Goal: Information Seeking & Learning: Learn about a topic

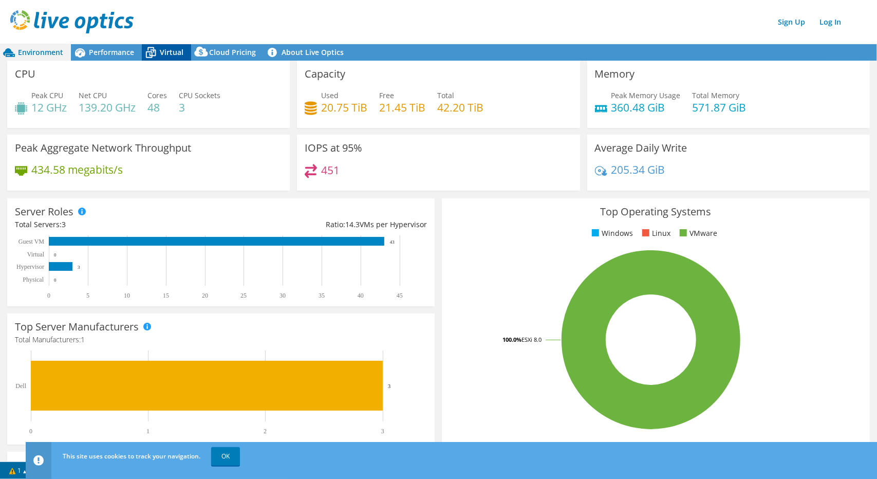
click at [172, 56] on span "Virtual" at bounding box center [172, 52] width 24 height 10
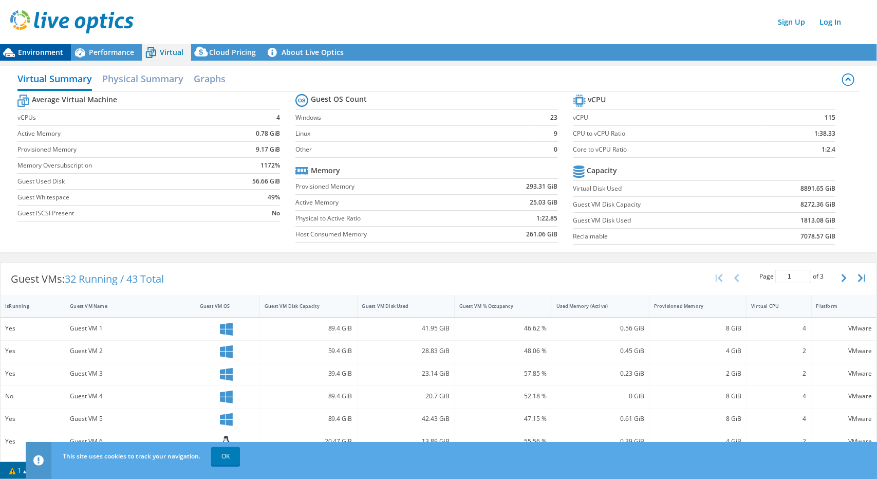
click at [51, 55] on span "Environment" at bounding box center [40, 52] width 45 height 10
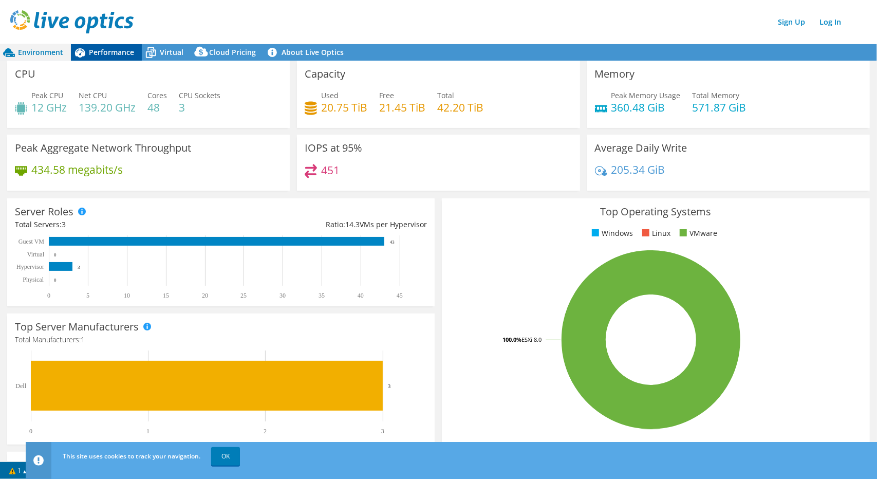
click at [115, 52] on span "Performance" at bounding box center [111, 52] width 45 height 10
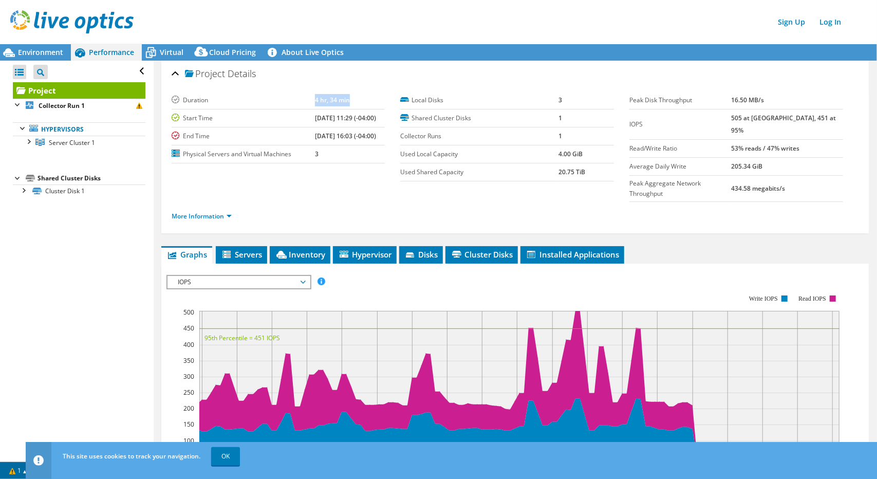
drag, startPoint x: 341, startPoint y: 99, endPoint x: 301, endPoint y: 98, distance: 39.6
click at [301, 98] on tr "Duration 4 hr, 34 min" at bounding box center [279, 100] width 214 height 18
click at [349, 100] on td "4 hr, 34 min" at bounding box center [350, 100] width 70 height 18
click at [245, 249] on span "Servers" at bounding box center [241, 254] width 41 height 10
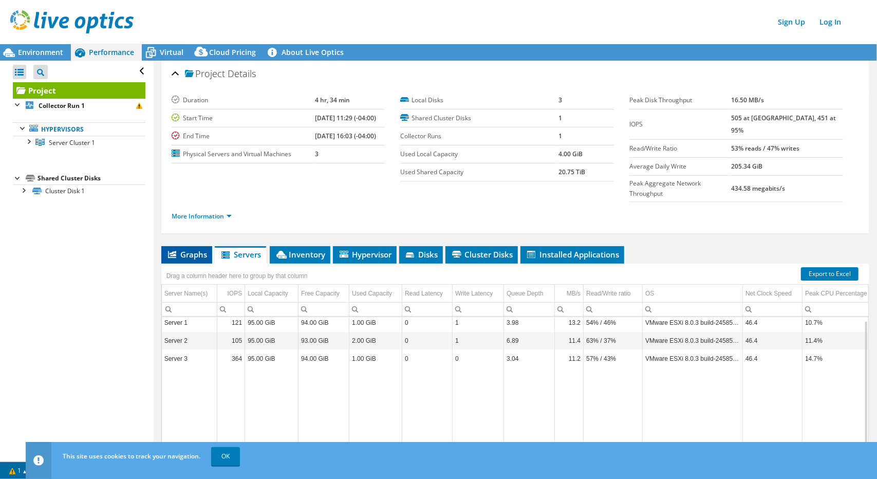
click at [207, 249] on span "Graphs" at bounding box center [186, 254] width 41 height 10
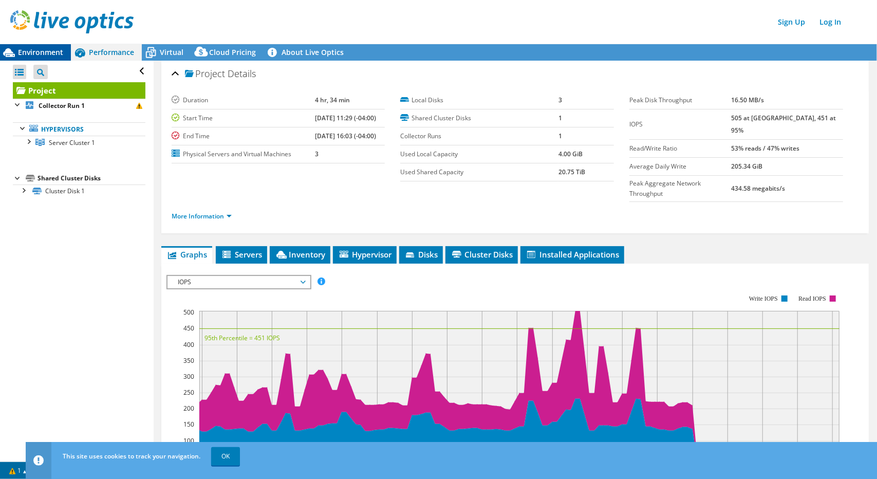
click at [46, 48] on span "Environment" at bounding box center [40, 52] width 45 height 10
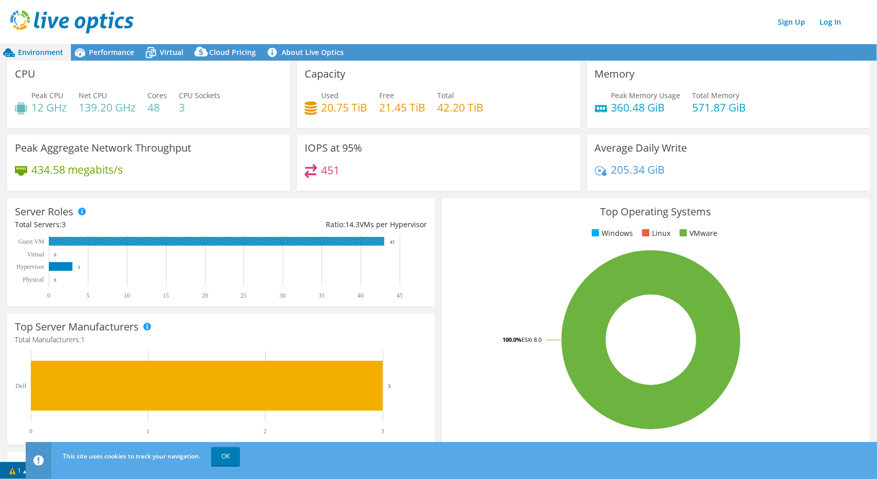
drag, startPoint x: 397, startPoint y: 240, endPoint x: 382, endPoint y: 240, distance: 14.4
click at [382, 240] on icon "0 5 10 15 20 25 30 35 40 45 Physical Hypervisor Virtual Guest VM 0 3 0 43" at bounding box center [216, 267] width 403 height 64
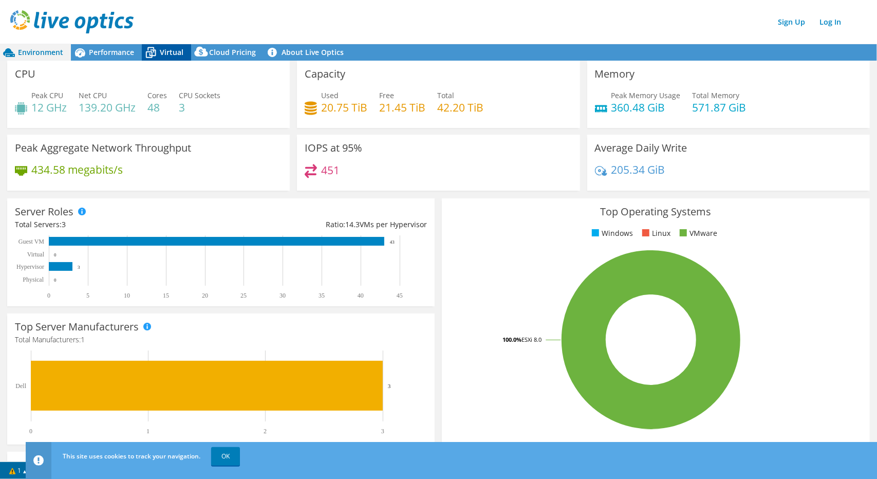
click at [164, 56] on span "Virtual" at bounding box center [172, 52] width 24 height 10
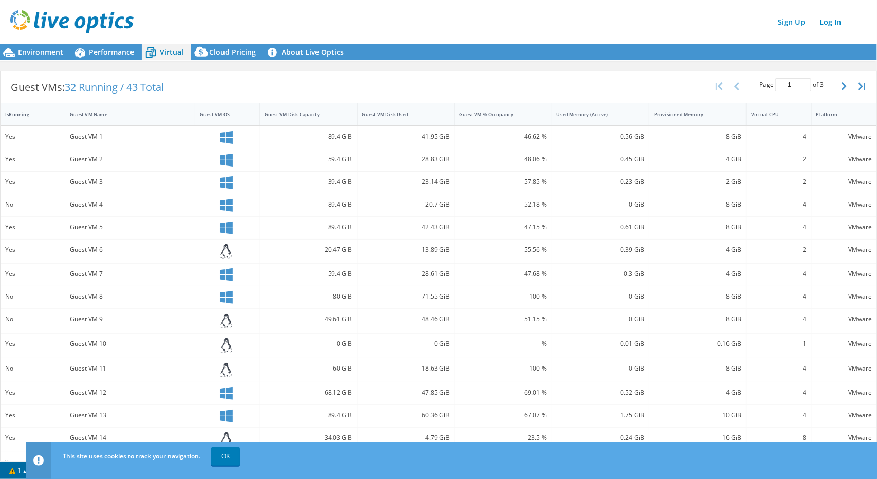
scroll to position [208, 0]
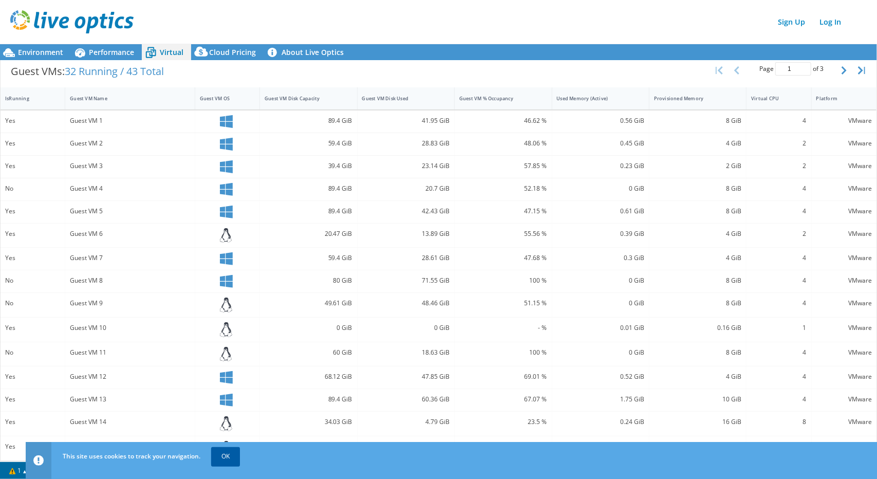
click at [226, 450] on link "OK" at bounding box center [225, 456] width 29 height 18
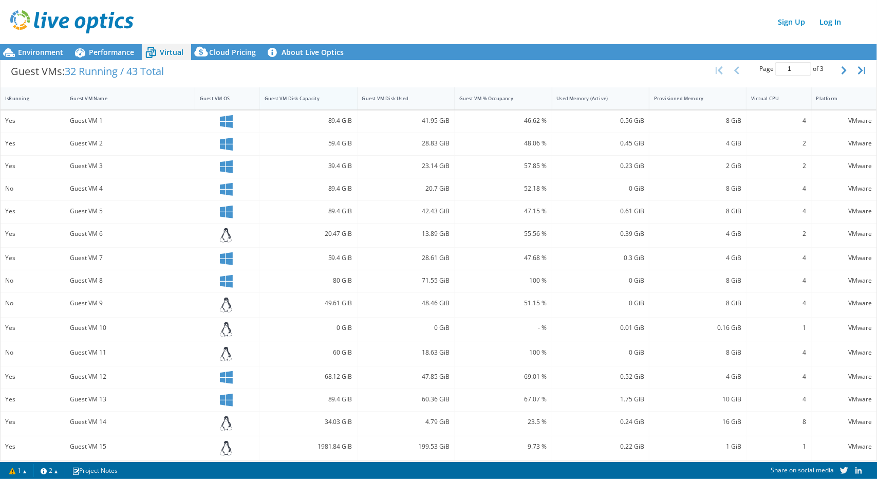
scroll to position [0, 0]
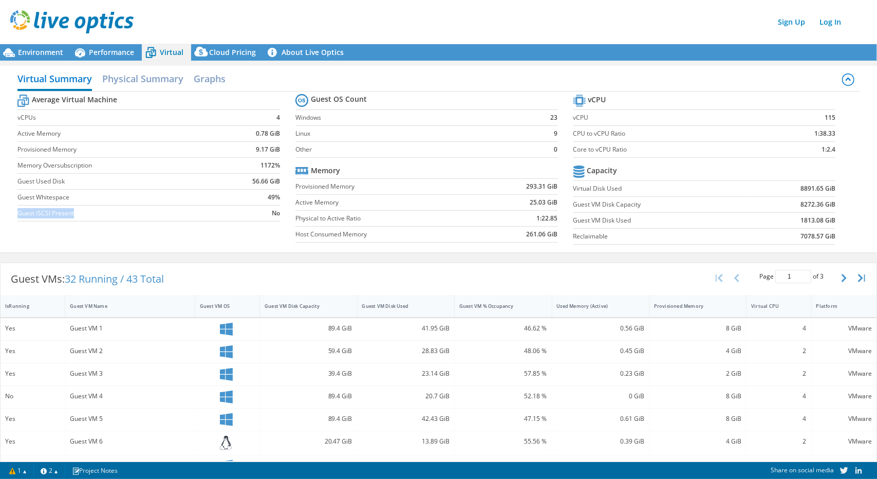
drag, startPoint x: 88, startPoint y: 215, endPoint x: 18, endPoint y: 211, distance: 69.5
click at [18, 211] on label "Guest iSCSI Present" at bounding box center [119, 213] width 205 height 10
click at [54, 47] on div "Environment" at bounding box center [35, 52] width 71 height 16
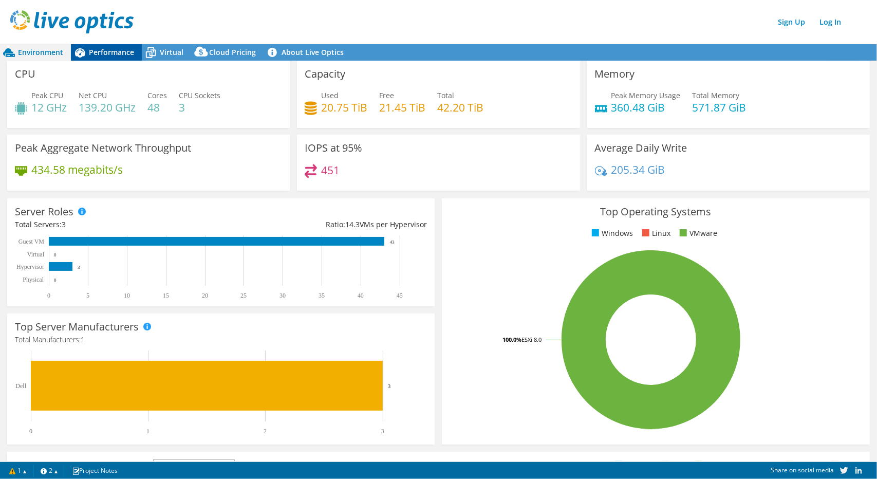
click at [96, 50] on span "Performance" at bounding box center [111, 52] width 45 height 10
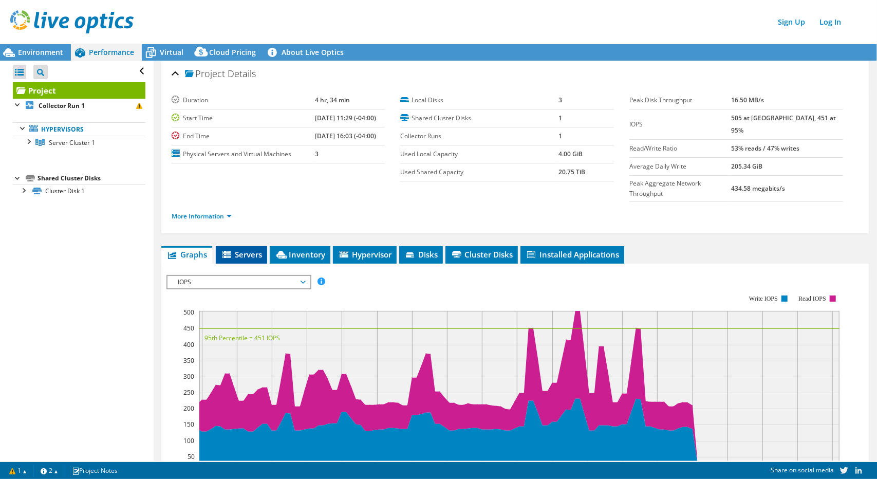
click at [239, 246] on li "Servers" at bounding box center [241, 254] width 51 height 17
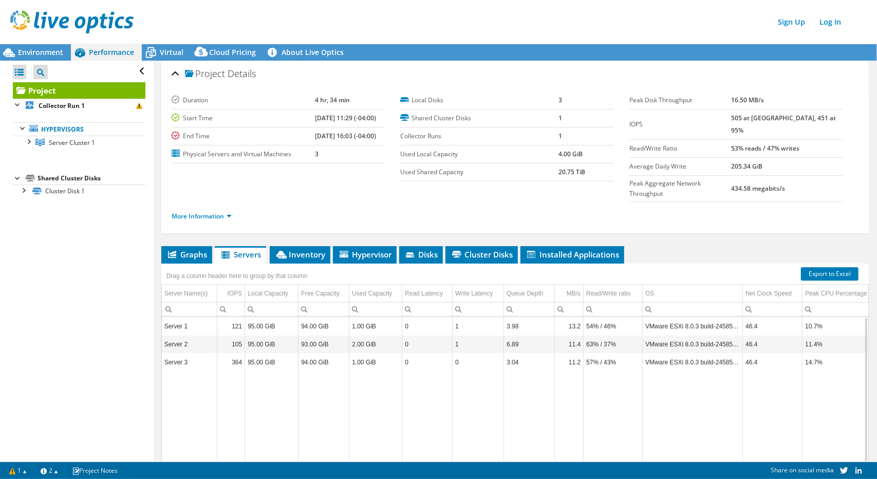
drag, startPoint x: 295, startPoint y: 456, endPoint x: 271, endPoint y: 343, distance: 115.6
click at [186, 450] on body "Sign Up Log In This project has been archived. No changes can be made, and grap…" at bounding box center [438, 239] width 877 height 479
click at [306, 249] on span "Inventory" at bounding box center [300, 254] width 50 height 10
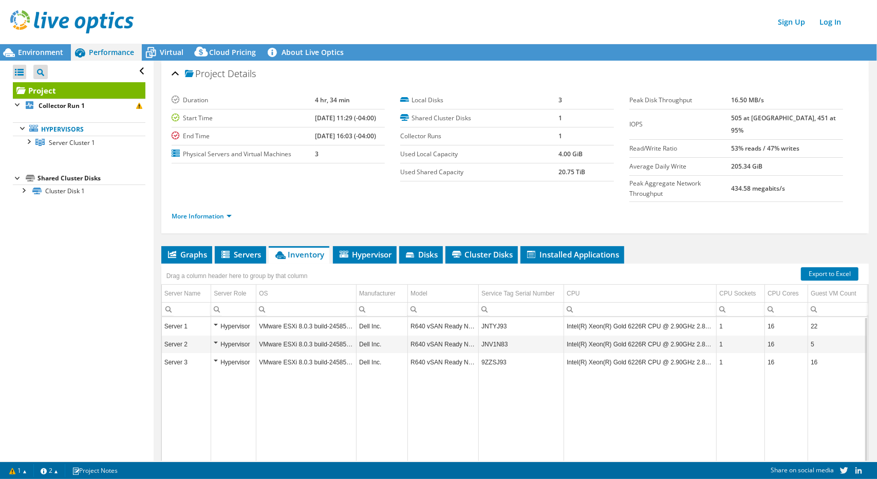
click at [379, 475] on div "Data grid" at bounding box center [491, 478] width 656 height 6
click at [11, 59] on icon at bounding box center [9, 53] width 18 height 18
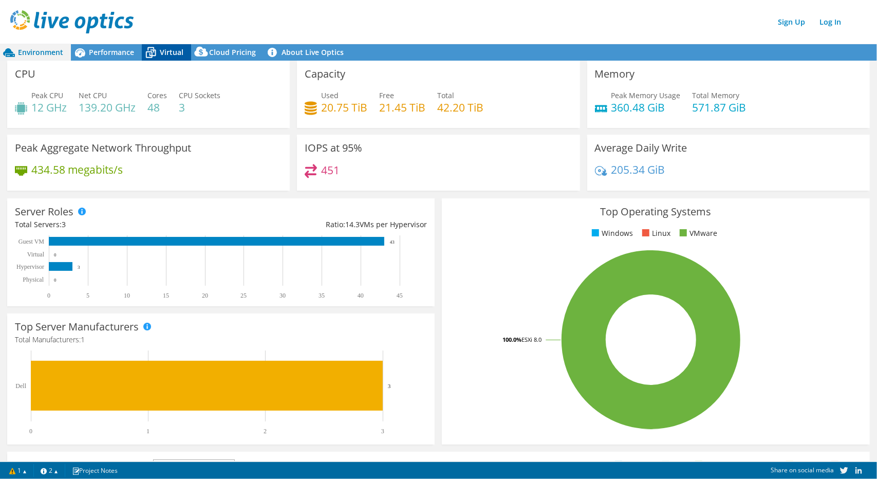
click at [154, 55] on icon at bounding box center [151, 53] width 18 height 18
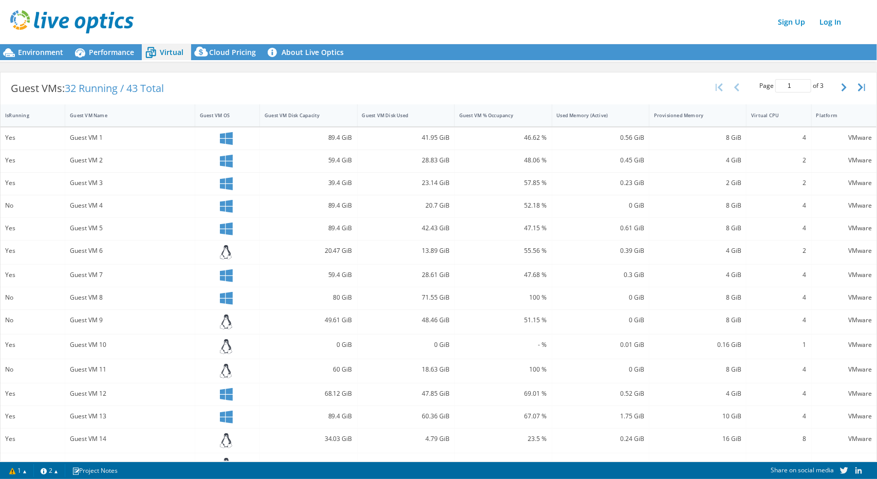
scroll to position [208, 0]
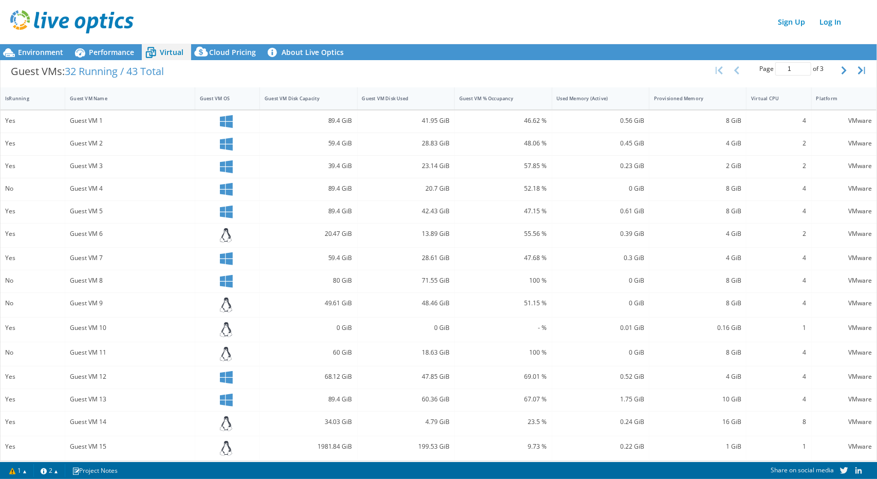
click at [124, 463] on section "Warnings The project contains one or more CRs that did not complete as schedule…" at bounding box center [442, 470] width 885 height 17
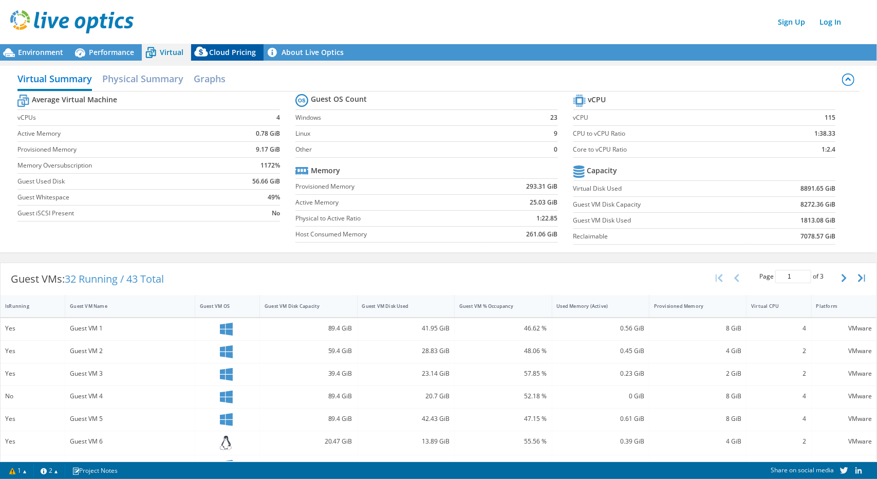
click at [232, 50] on span "Cloud Pricing" at bounding box center [232, 52] width 47 height 10
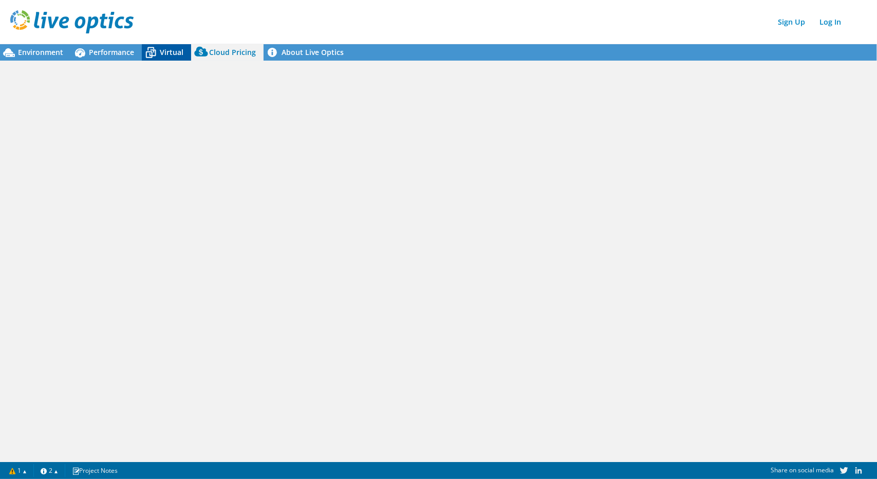
click at [179, 53] on span "Virtual" at bounding box center [172, 52] width 24 height 10
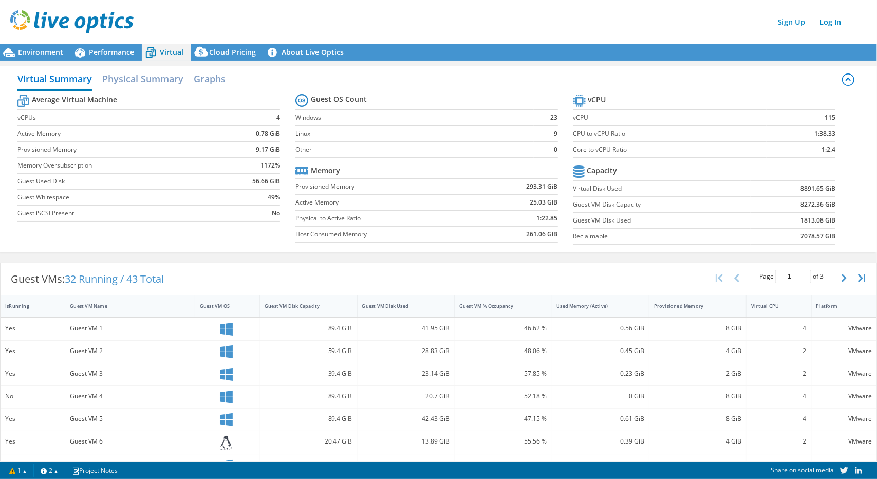
click at [281, 250] on div "Virtual Summary Physical Summary Graphs Average Virtual Machine vCPUs 4 Active …" at bounding box center [438, 159] width 877 height 187
click at [125, 79] on h2 "Physical Summary" at bounding box center [142, 79] width 81 height 23
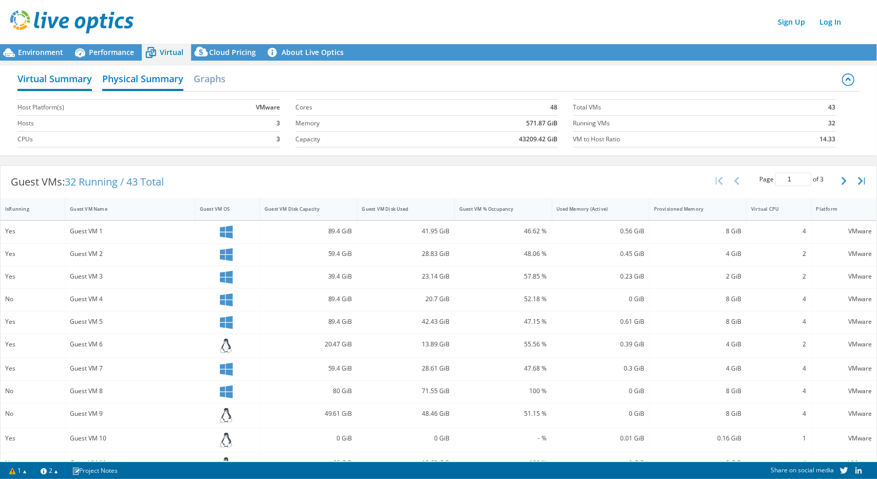
click at [86, 78] on h2 "Virtual Summary" at bounding box center [54, 79] width 75 height 23
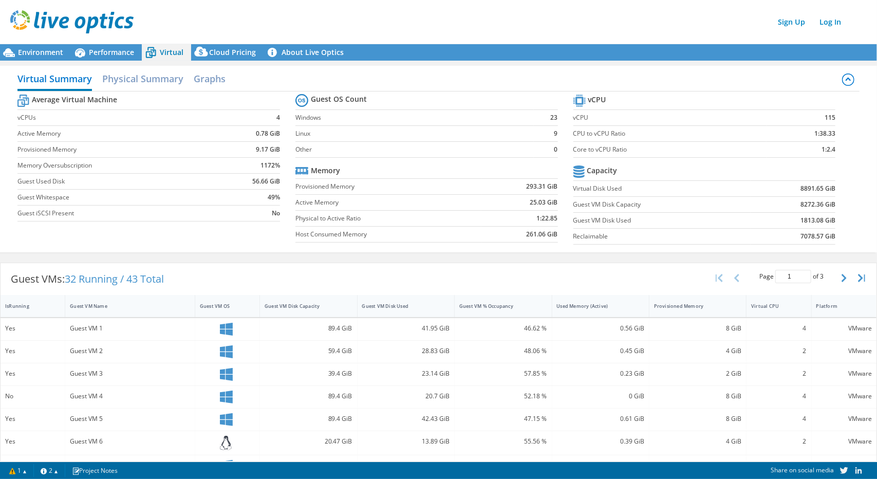
scroll to position [208, 0]
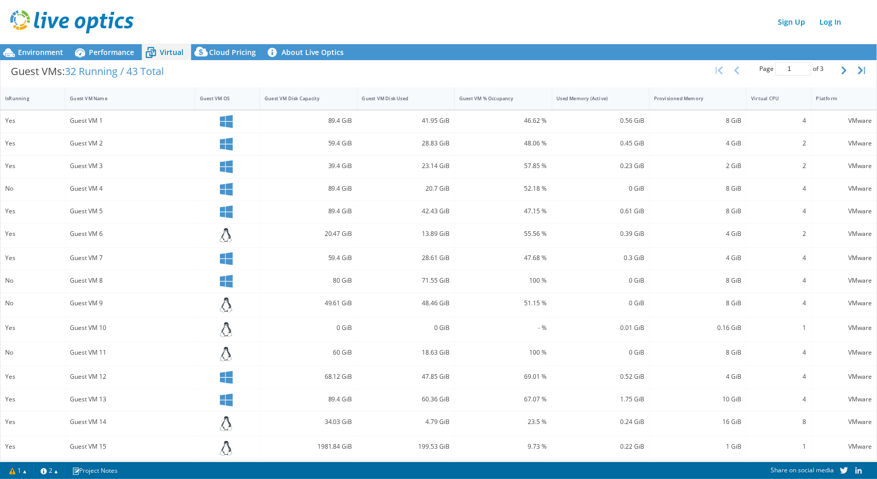
click at [29, 463] on section "Warnings The project contains one or more CRs that did not complete as schedule…" at bounding box center [442, 470] width 885 height 17
click at [26, 469] on link "1" at bounding box center [18, 470] width 32 height 13
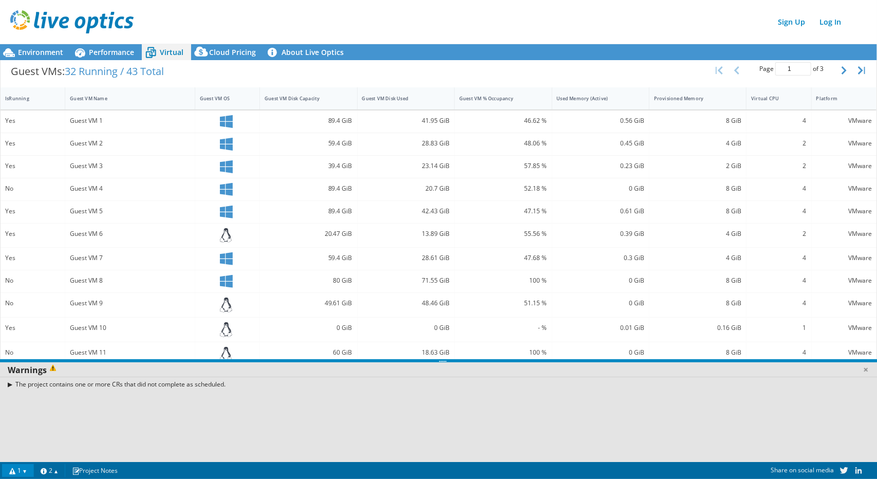
click at [26, 469] on link "1" at bounding box center [18, 470] width 32 height 13
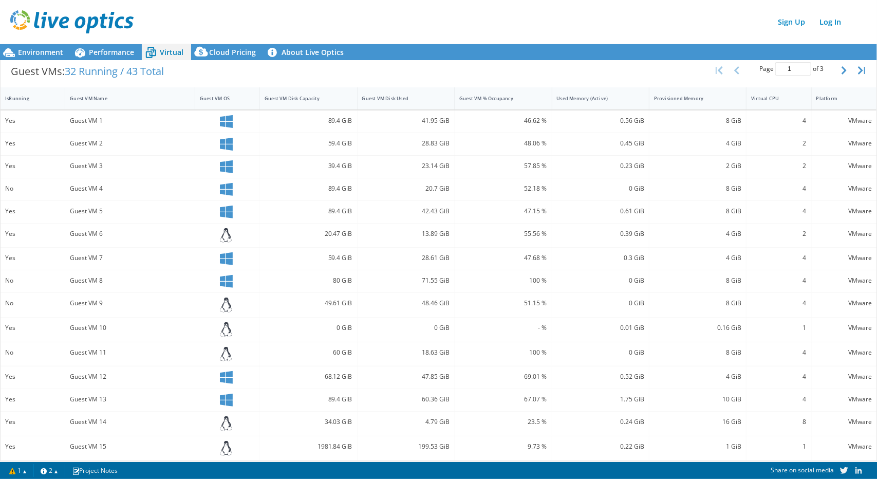
scroll to position [0, 0]
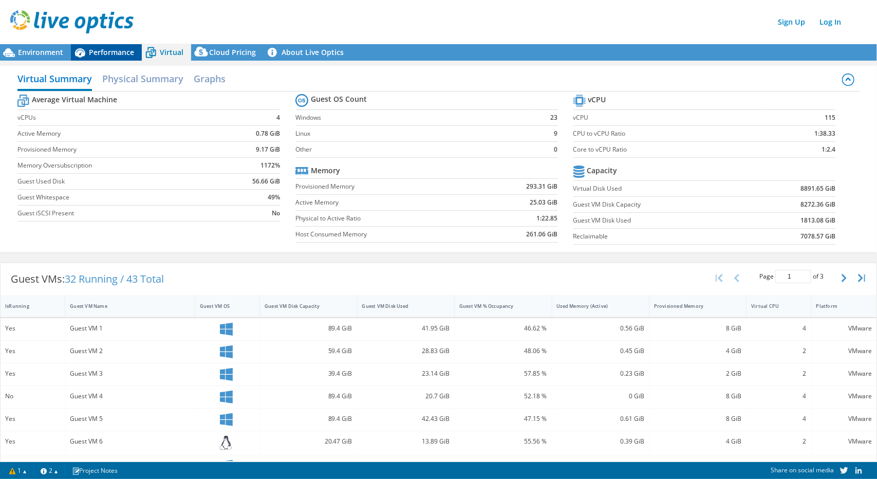
click at [108, 53] on span "Performance" at bounding box center [111, 52] width 45 height 10
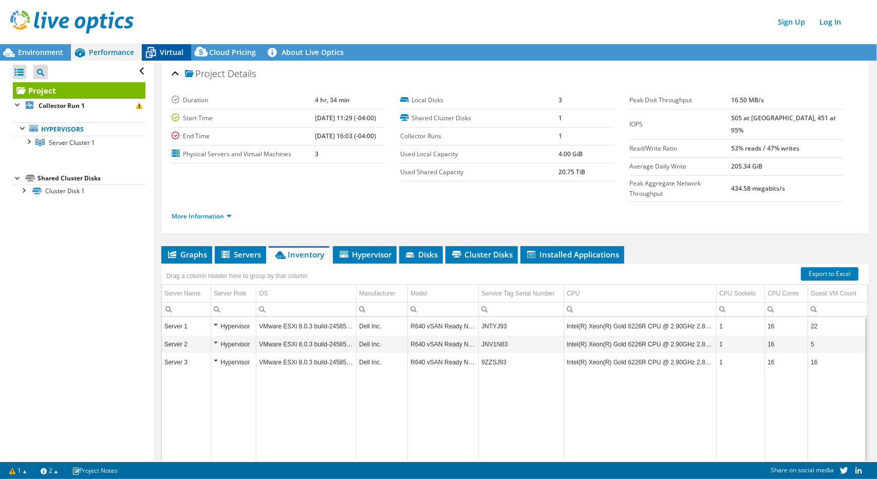
click at [175, 45] on div "Virtual" at bounding box center [166, 52] width 49 height 16
